Goal: Information Seeking & Learning: Learn about a topic

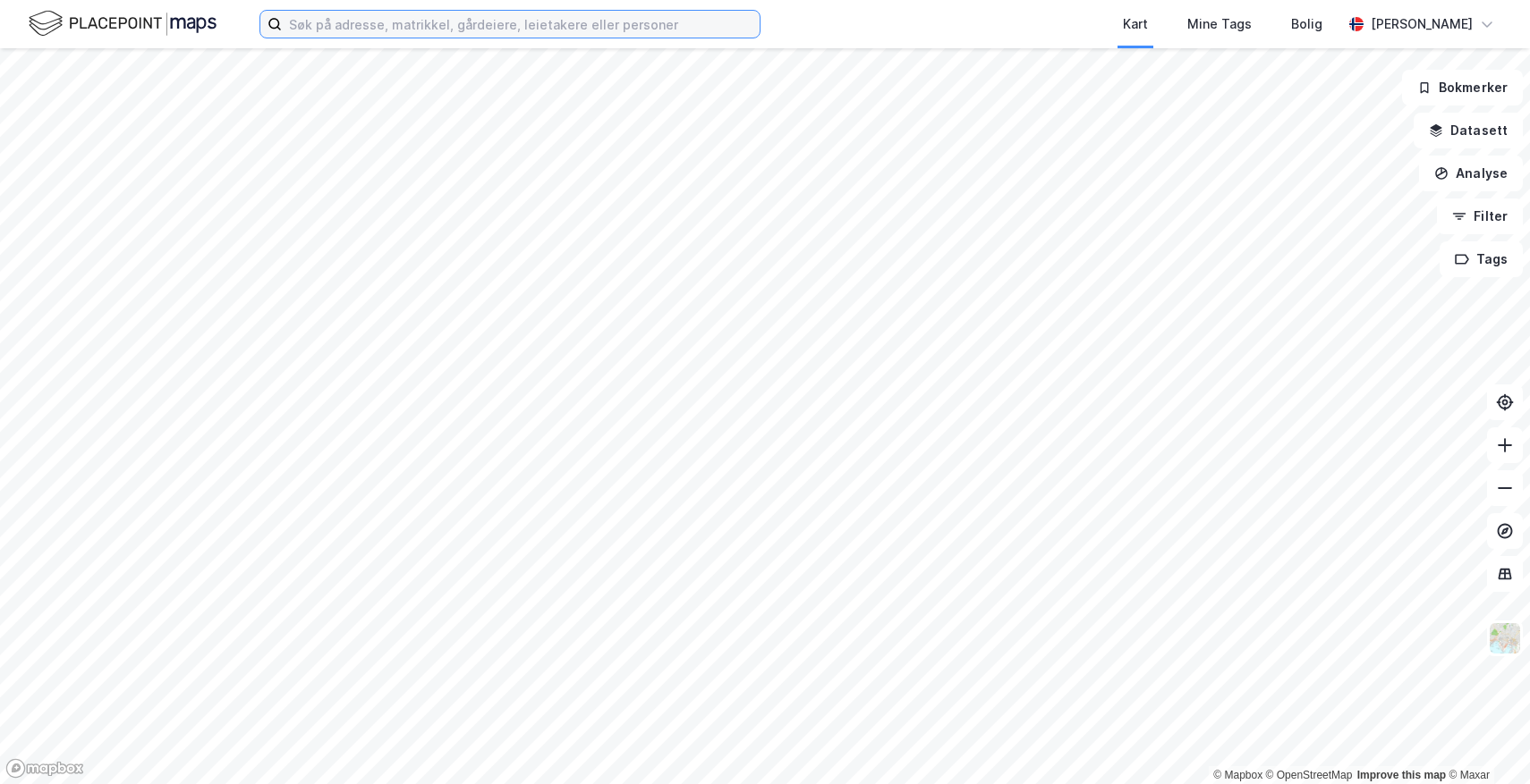
click at [600, 28] on input at bounding box center [521, 24] width 478 height 27
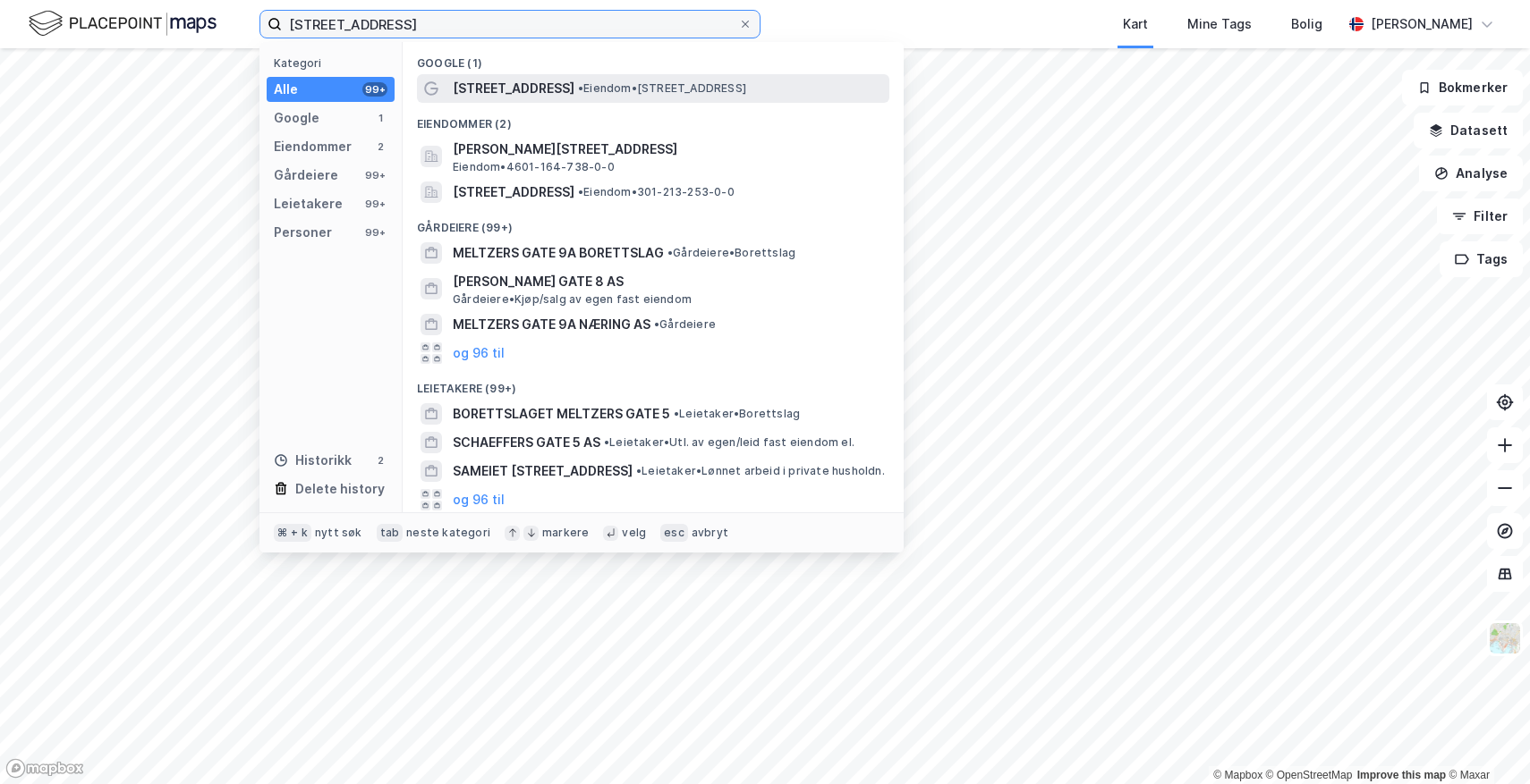
type input "[STREET_ADDRESS]"
click at [584, 87] on span "• Eiendom • [STREET_ADDRESS]" at bounding box center [661, 89] width 168 height 15
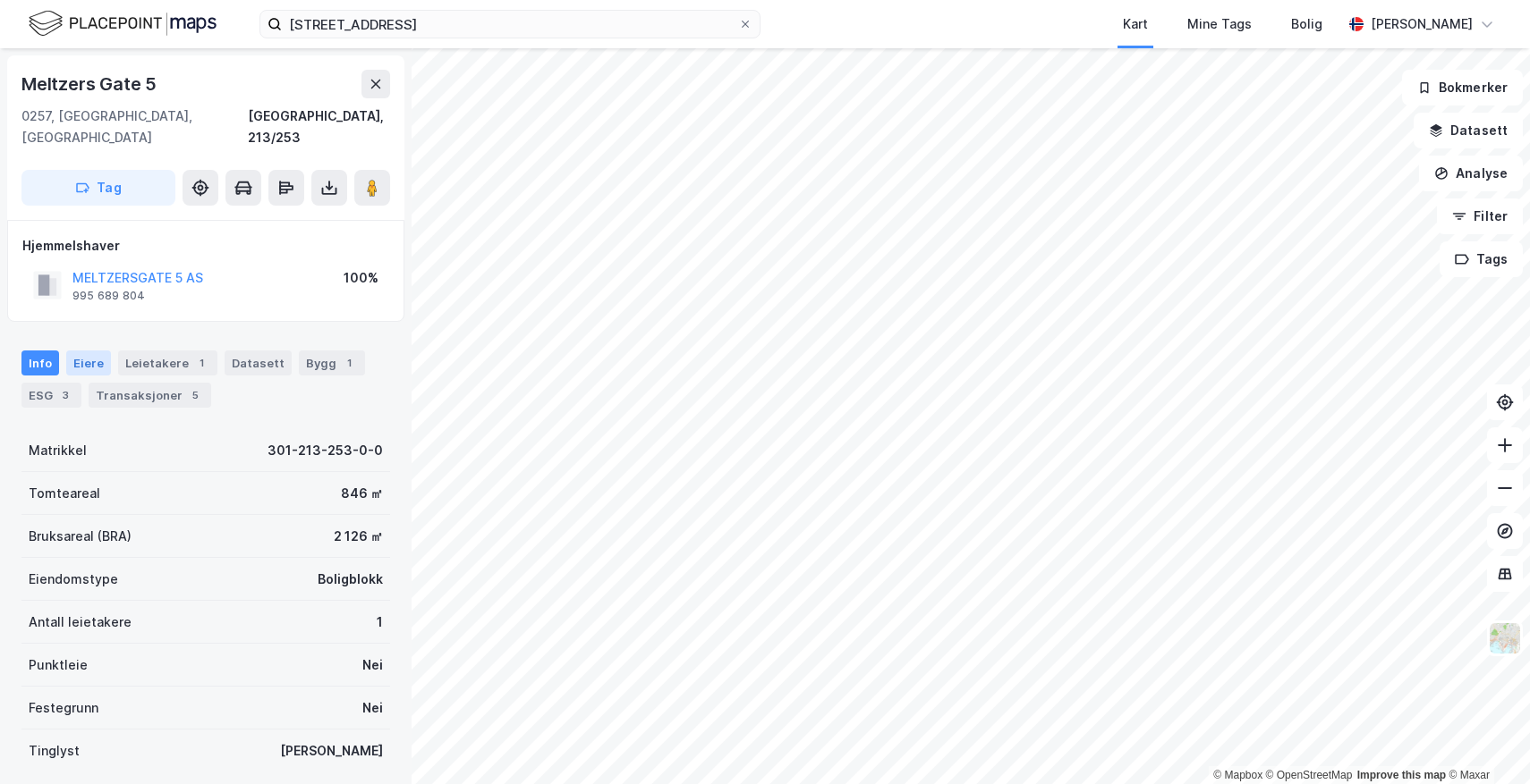
click at [98, 351] on div "Eiere" at bounding box center [88, 363] width 45 height 25
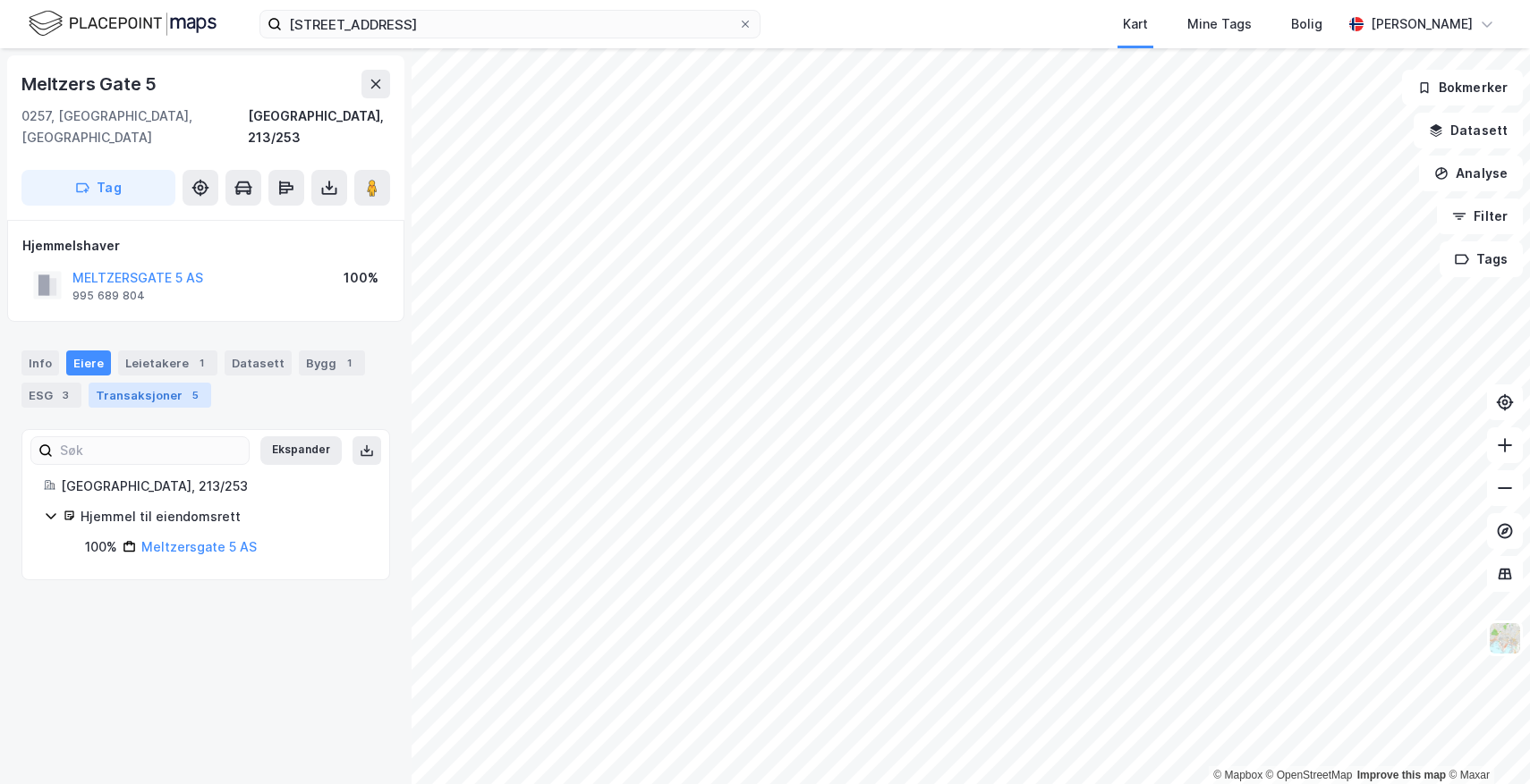
click at [114, 383] on div "Transaksjoner 5" at bounding box center [149, 395] width 122 height 25
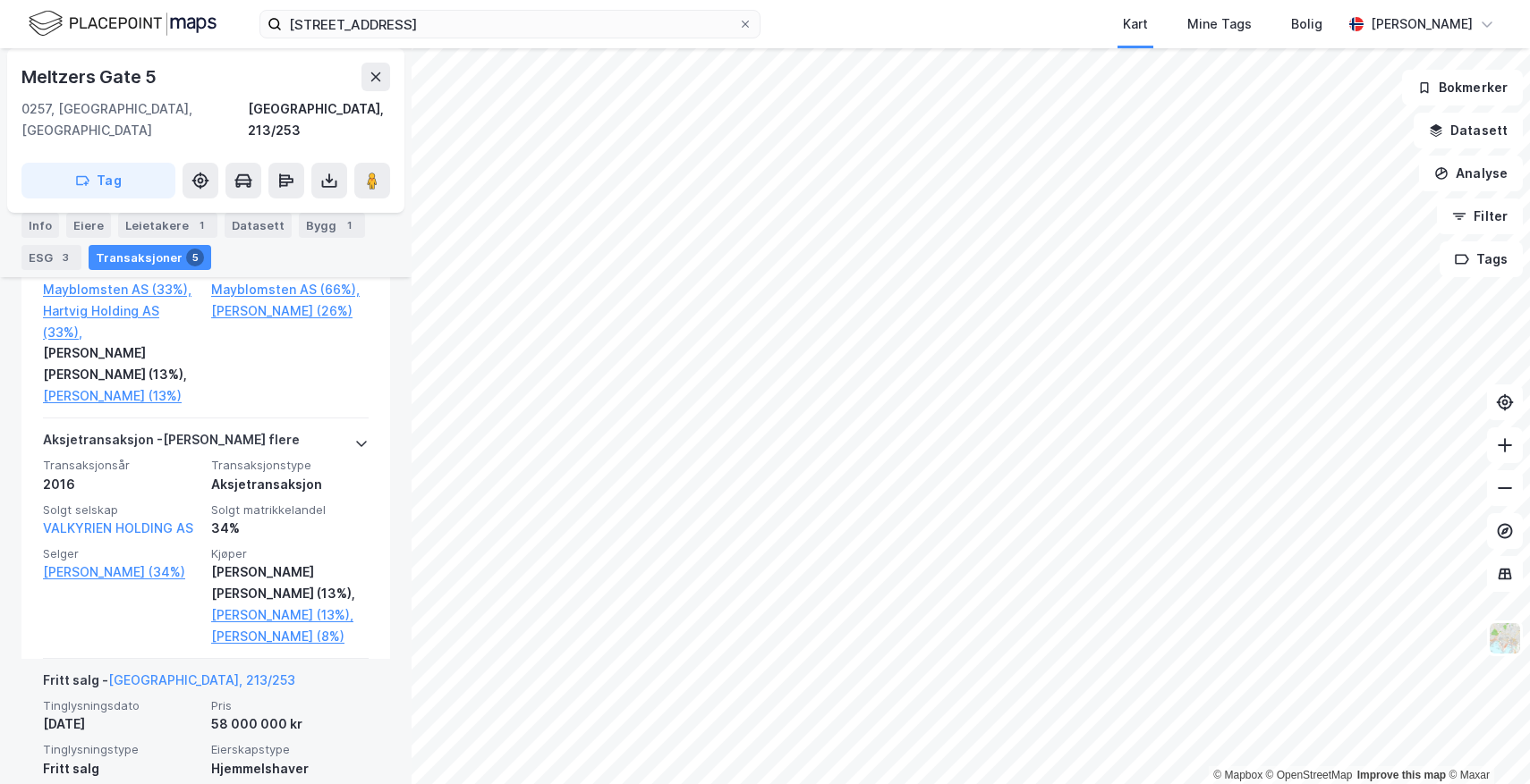
scroll to position [943, 0]
